Goal: Check status

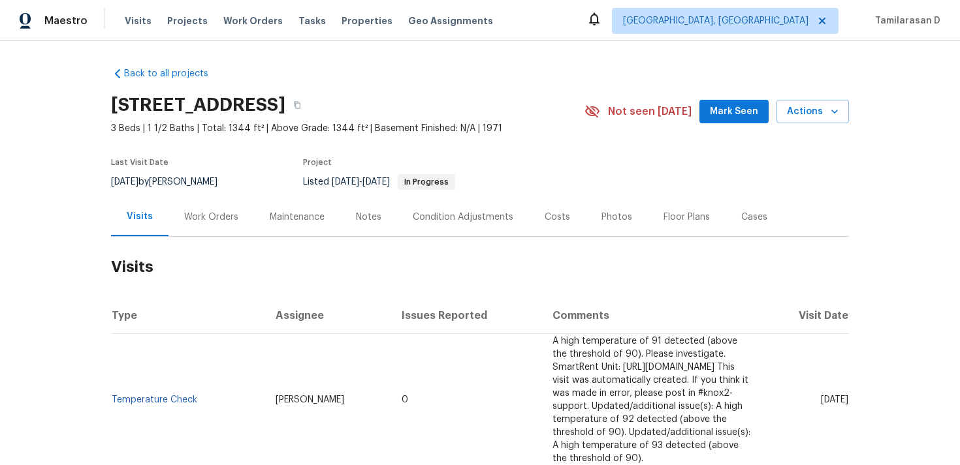
click at [202, 227] on div "Work Orders" at bounding box center [211, 217] width 86 height 39
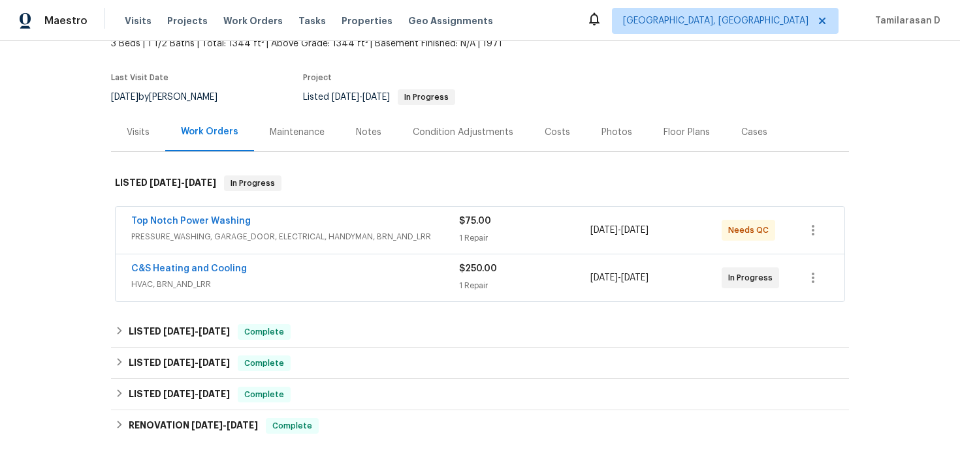
scroll to position [101, 0]
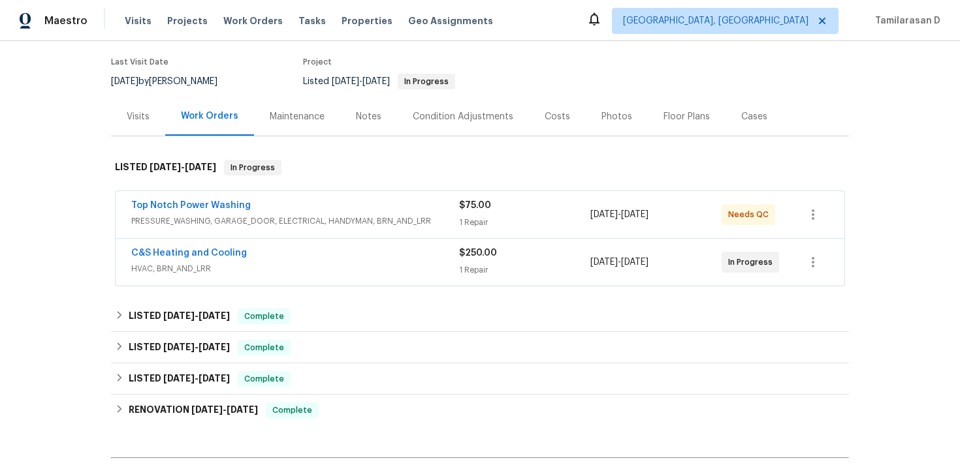
click at [324, 213] on div "Top Notch Power Washing" at bounding box center [295, 207] width 328 height 16
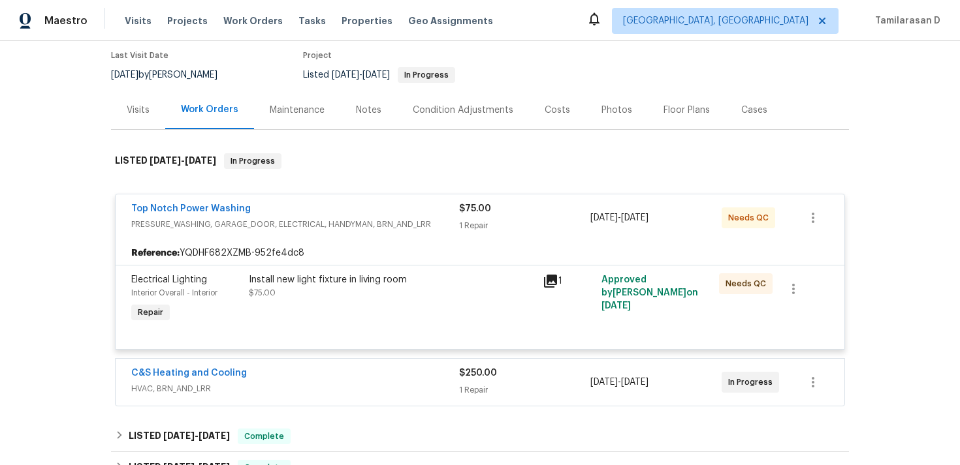
scroll to position [108, 0]
click at [210, 206] on link "Top Notch Power Washing" at bounding box center [190, 208] width 119 height 9
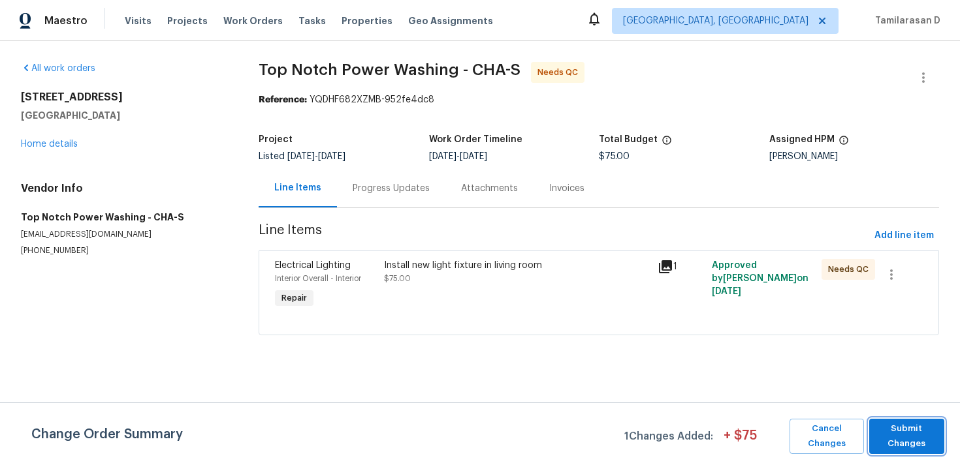
click at [904, 433] on span "Submit Changes" at bounding box center [906, 437] width 62 height 30
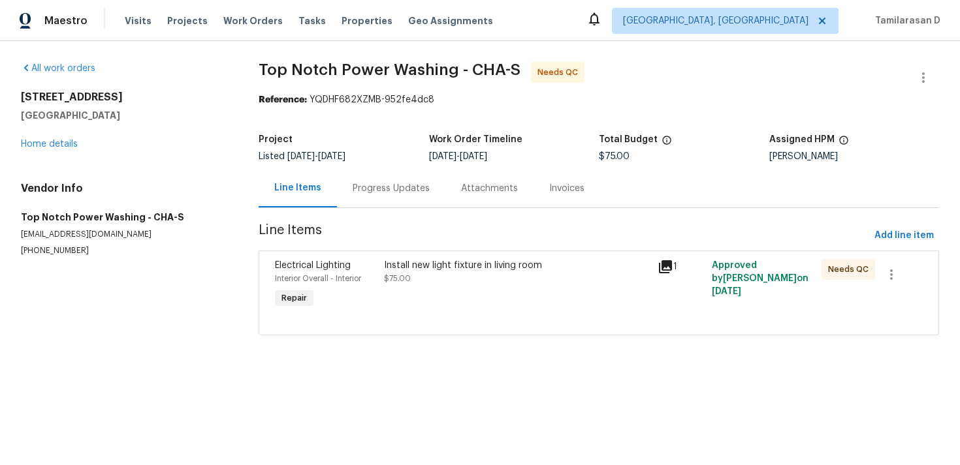
click at [374, 186] on div "Progress Updates" at bounding box center [390, 188] width 77 height 13
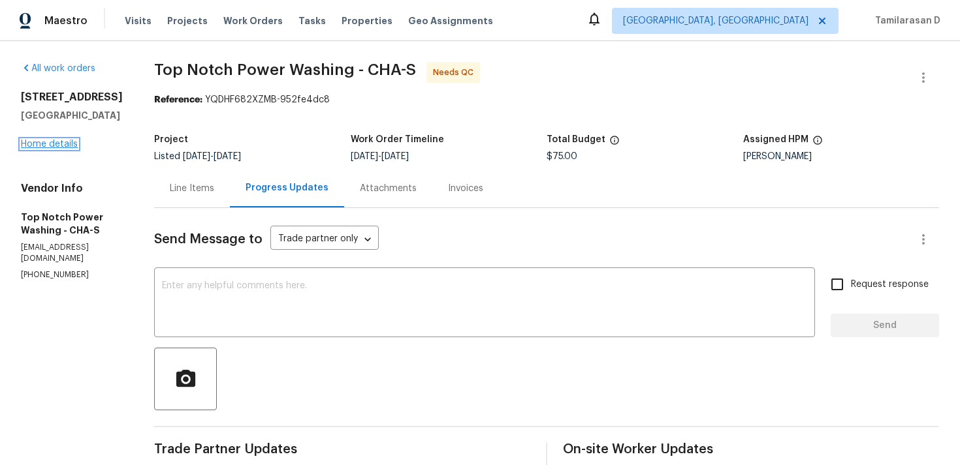
click at [48, 149] on link "Home details" at bounding box center [49, 144] width 57 height 9
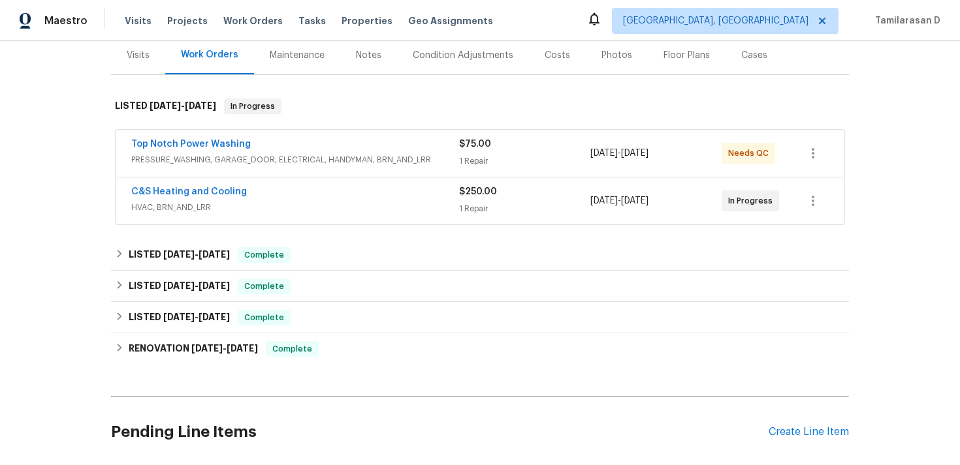
scroll to position [178, 0]
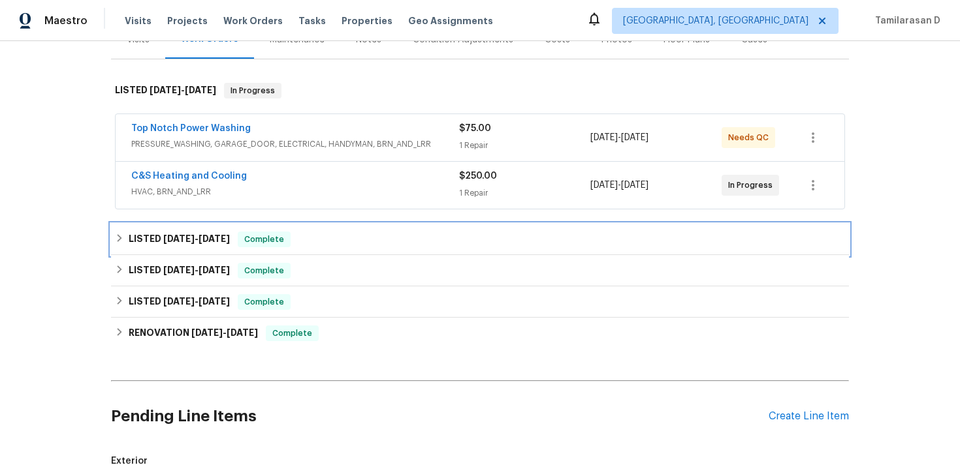
click at [125, 234] on div "LISTED [DATE] - [DATE] Complete" at bounding box center [480, 240] width 730 height 16
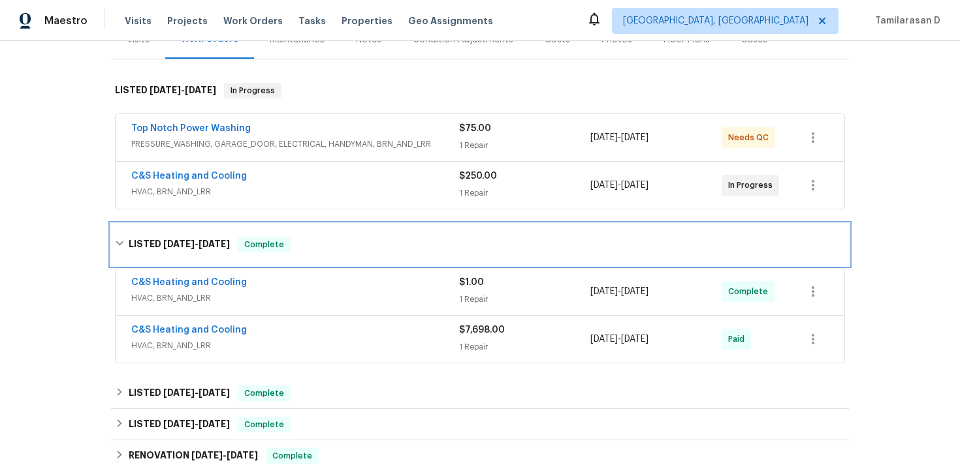
click at [129, 237] on h6 "LISTED [DATE] - [DATE]" at bounding box center [179, 245] width 101 height 16
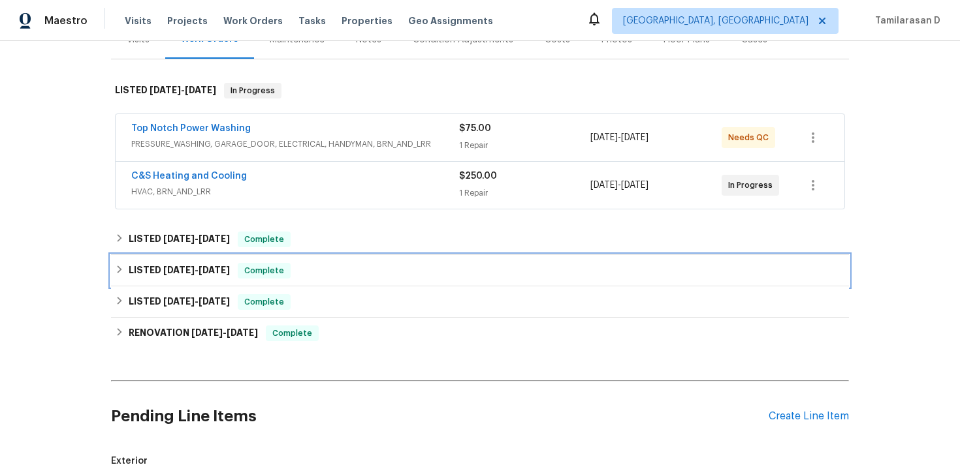
click at [136, 277] on h6 "LISTED [DATE] - [DATE]" at bounding box center [179, 271] width 101 height 16
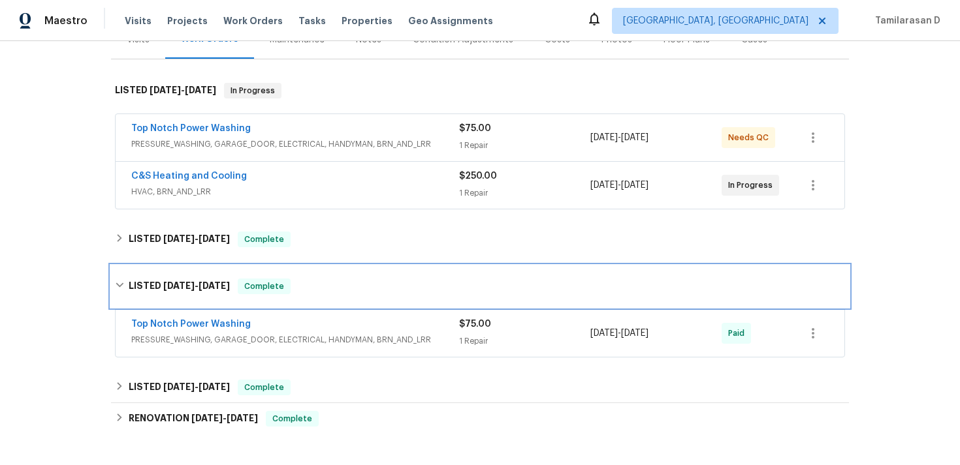
click at [135, 275] on div "LISTED [DATE] - [DATE] Complete" at bounding box center [480, 287] width 738 height 42
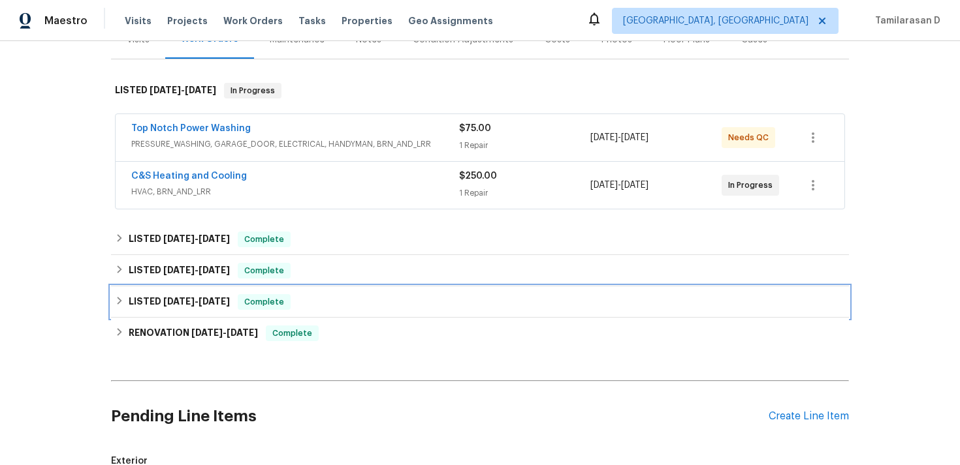
click at [134, 296] on h6 "LISTED [DATE] - [DATE]" at bounding box center [179, 302] width 101 height 16
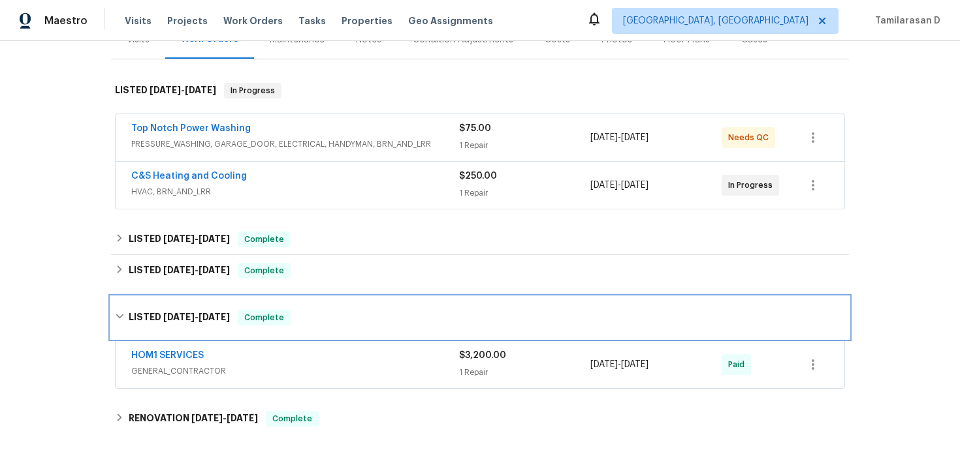
click at [127, 300] on div "LISTED [DATE] - [DATE] Complete" at bounding box center [480, 318] width 738 height 42
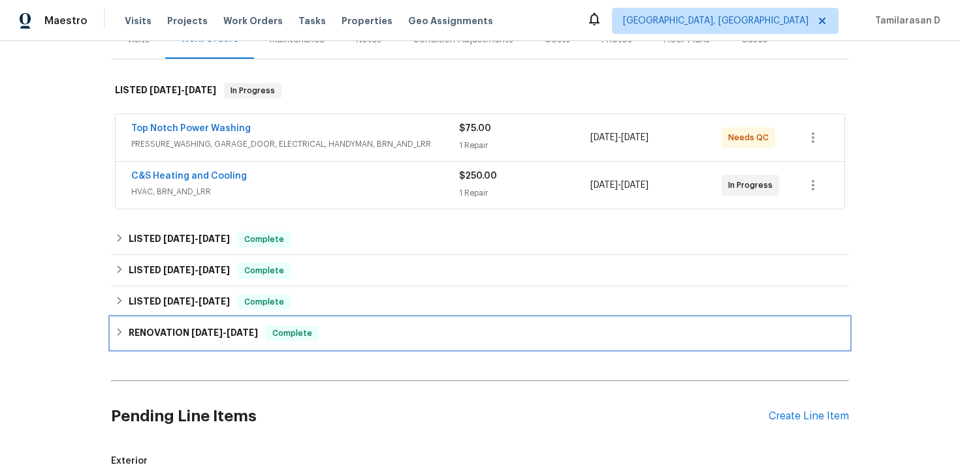
click at [135, 328] on h6 "RENOVATION [DATE] - [DATE]" at bounding box center [193, 334] width 129 height 16
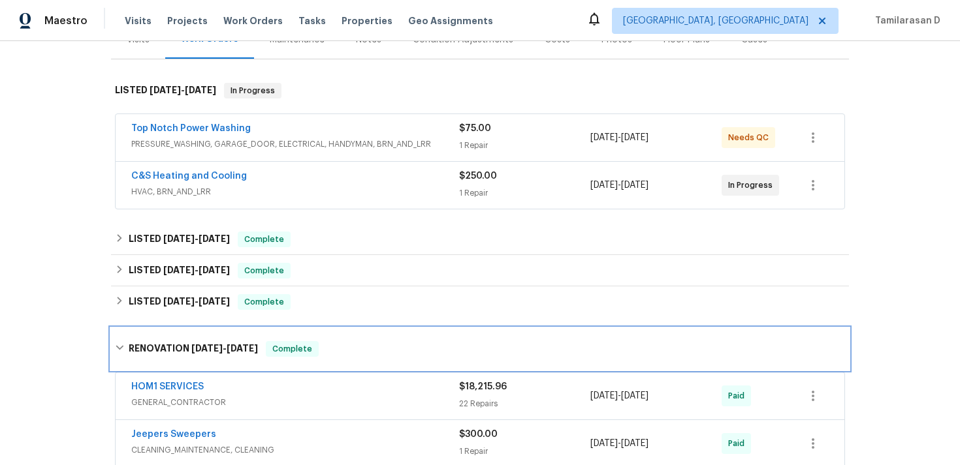
click at [125, 332] on div "RENOVATION [DATE] - [DATE] Complete" at bounding box center [480, 349] width 738 height 42
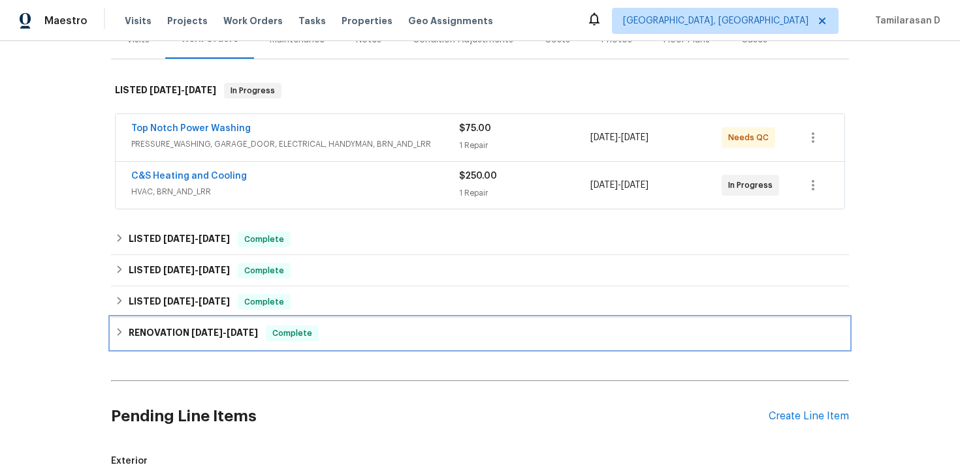
scroll to position [0, 0]
